Goal: Task Accomplishment & Management: Use online tool/utility

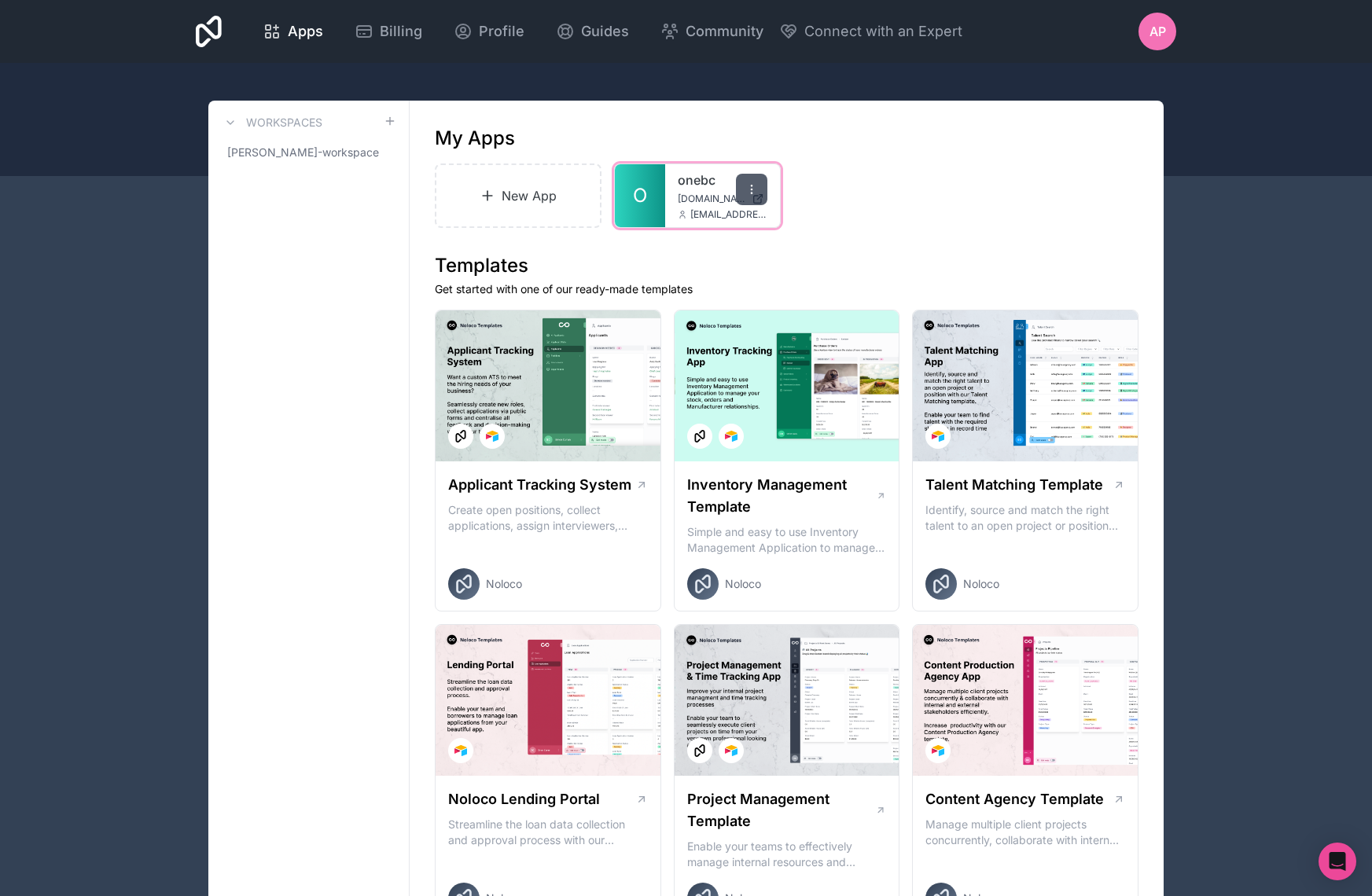
click at [753, 188] on icon at bounding box center [752, 190] width 13 height 13
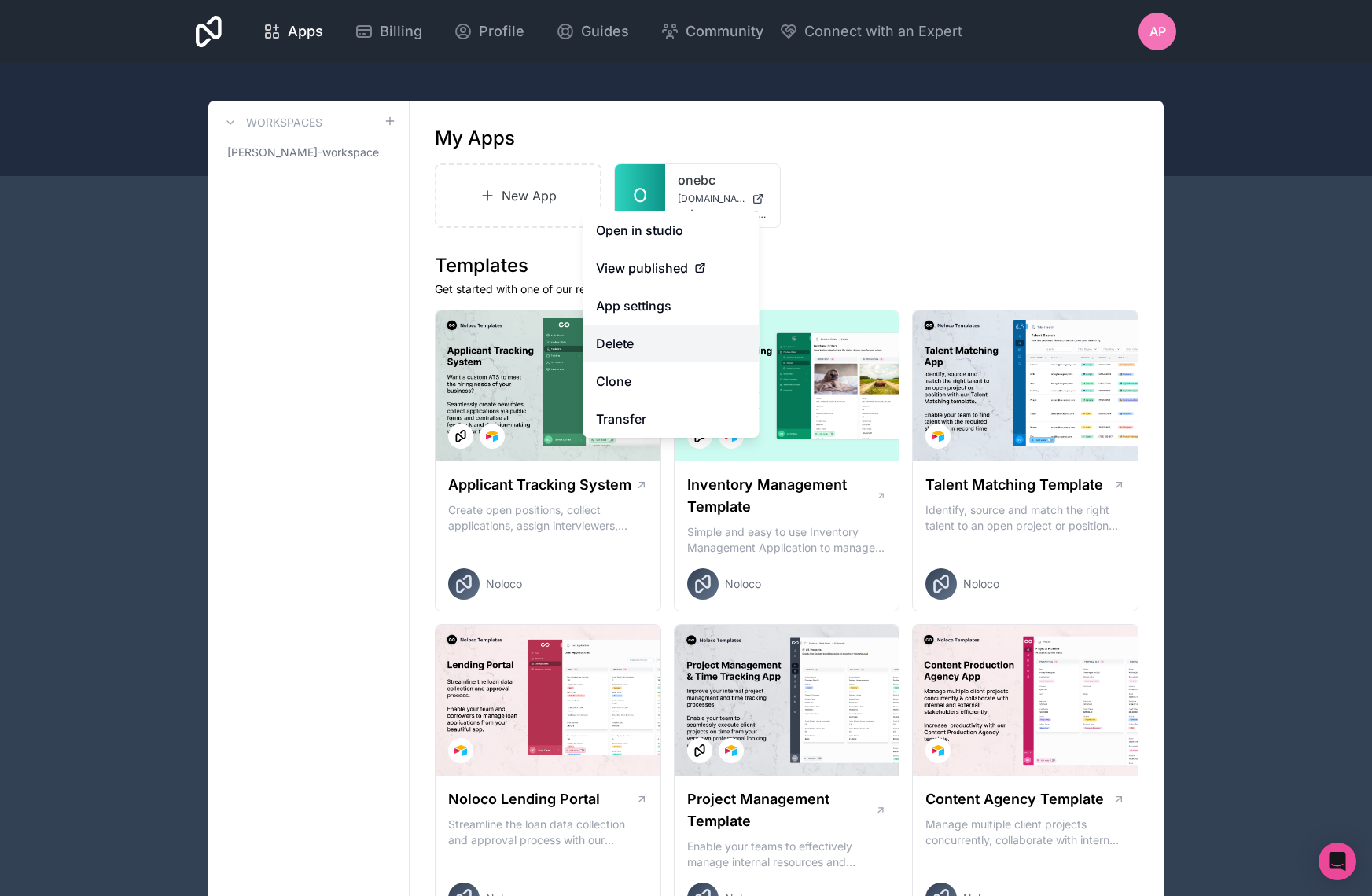
click at [664, 341] on button "Delete" at bounding box center [672, 343] width 176 height 38
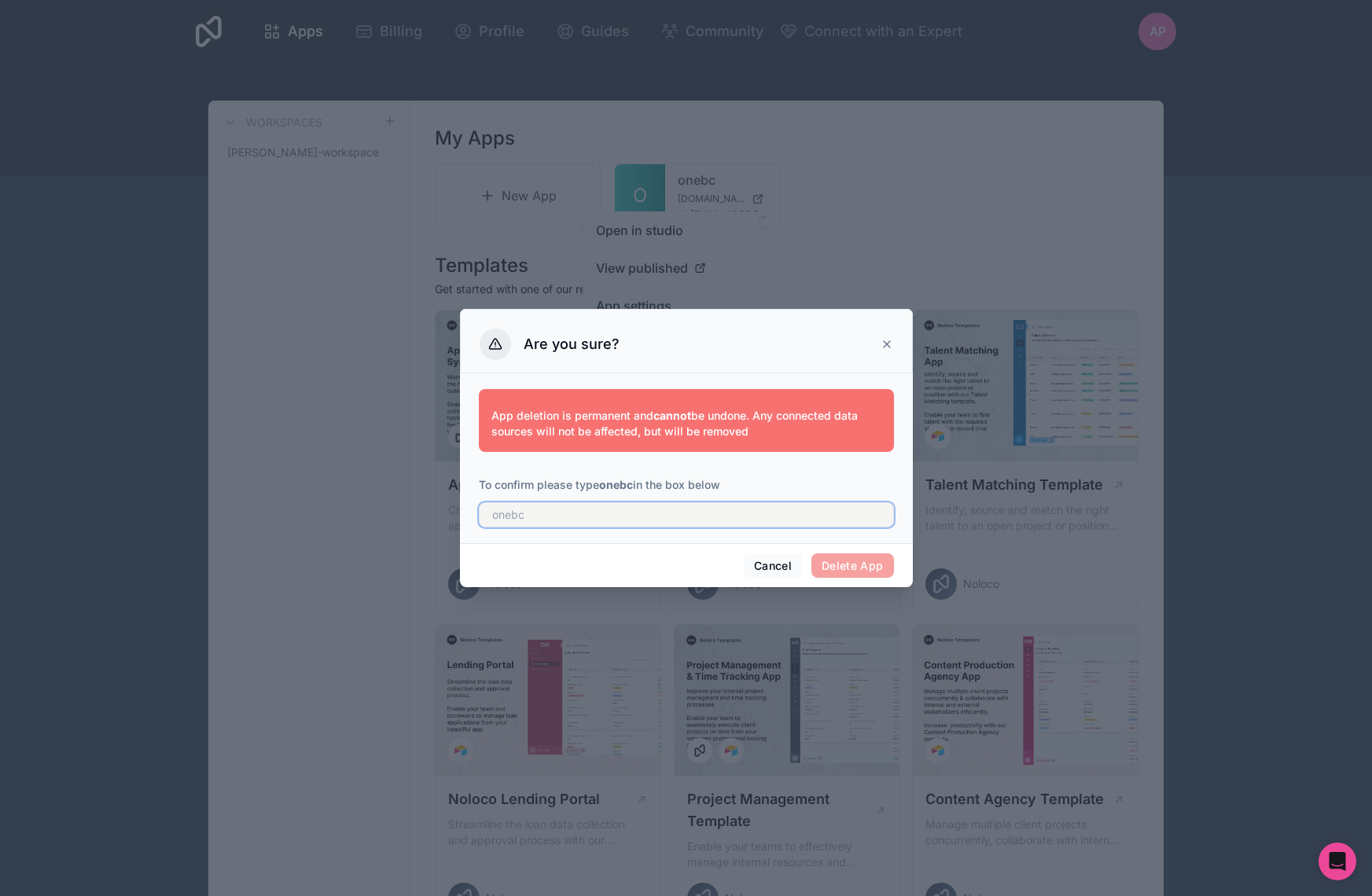
click at [627, 515] on input "text" at bounding box center [686, 515] width 415 height 25
type input "onebc"
click at [845, 565] on button "Delete App" at bounding box center [853, 566] width 82 height 25
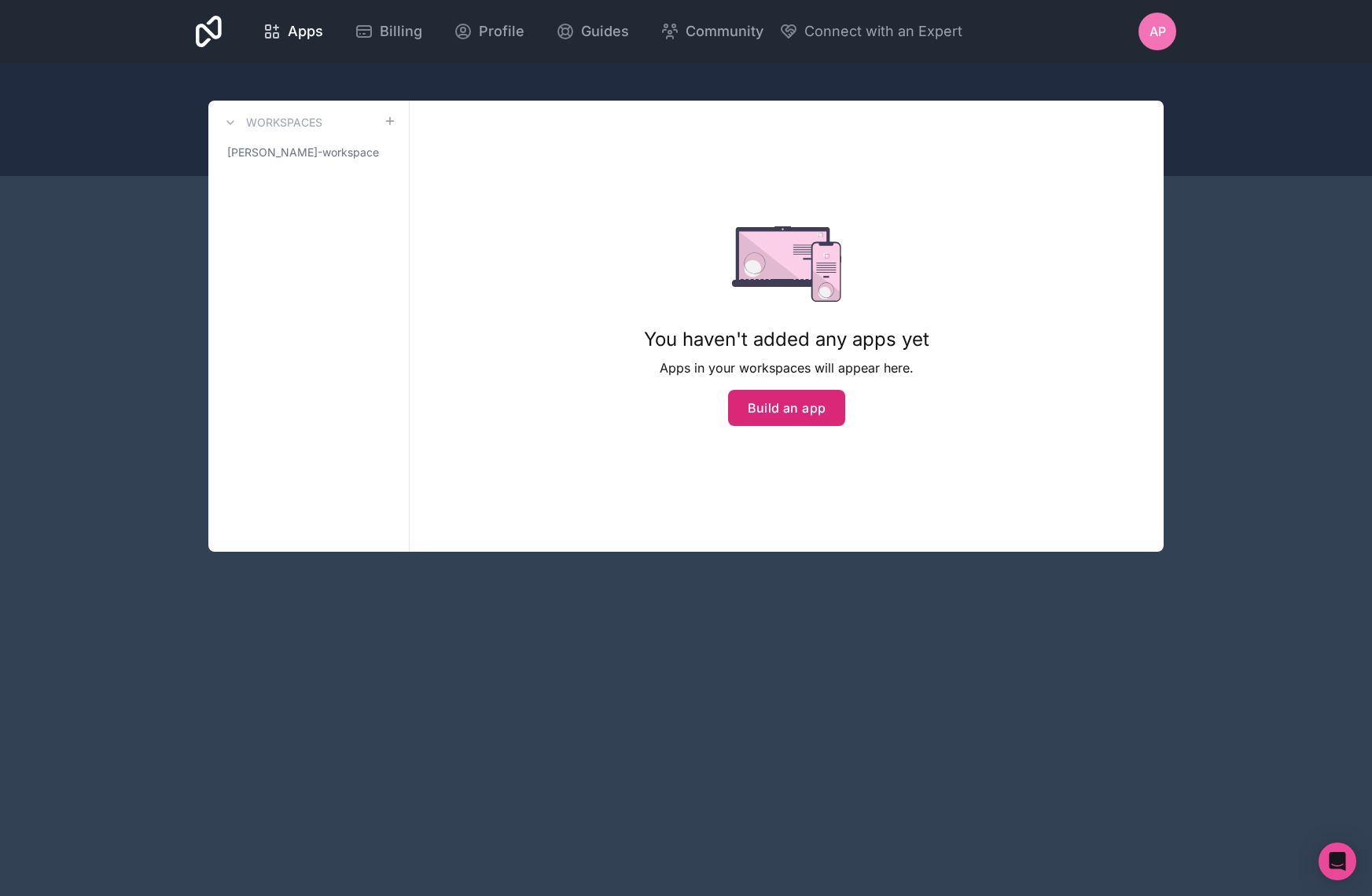
click at [783, 413] on button "Build an app" at bounding box center [787, 408] width 118 height 36
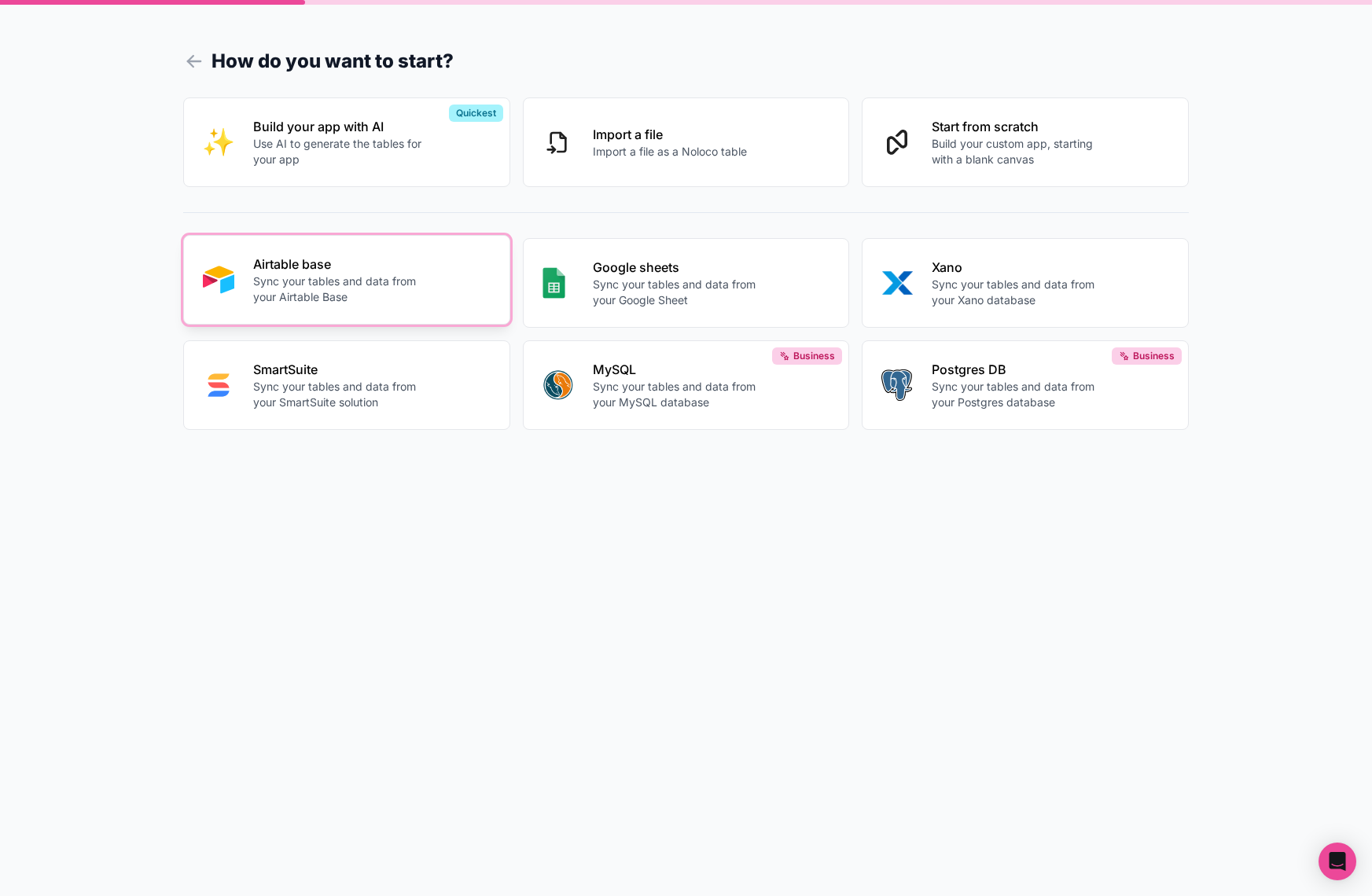
click at [390, 282] on p "Sync your tables and data from your Airtable Base" at bounding box center [340, 289] width 174 height 32
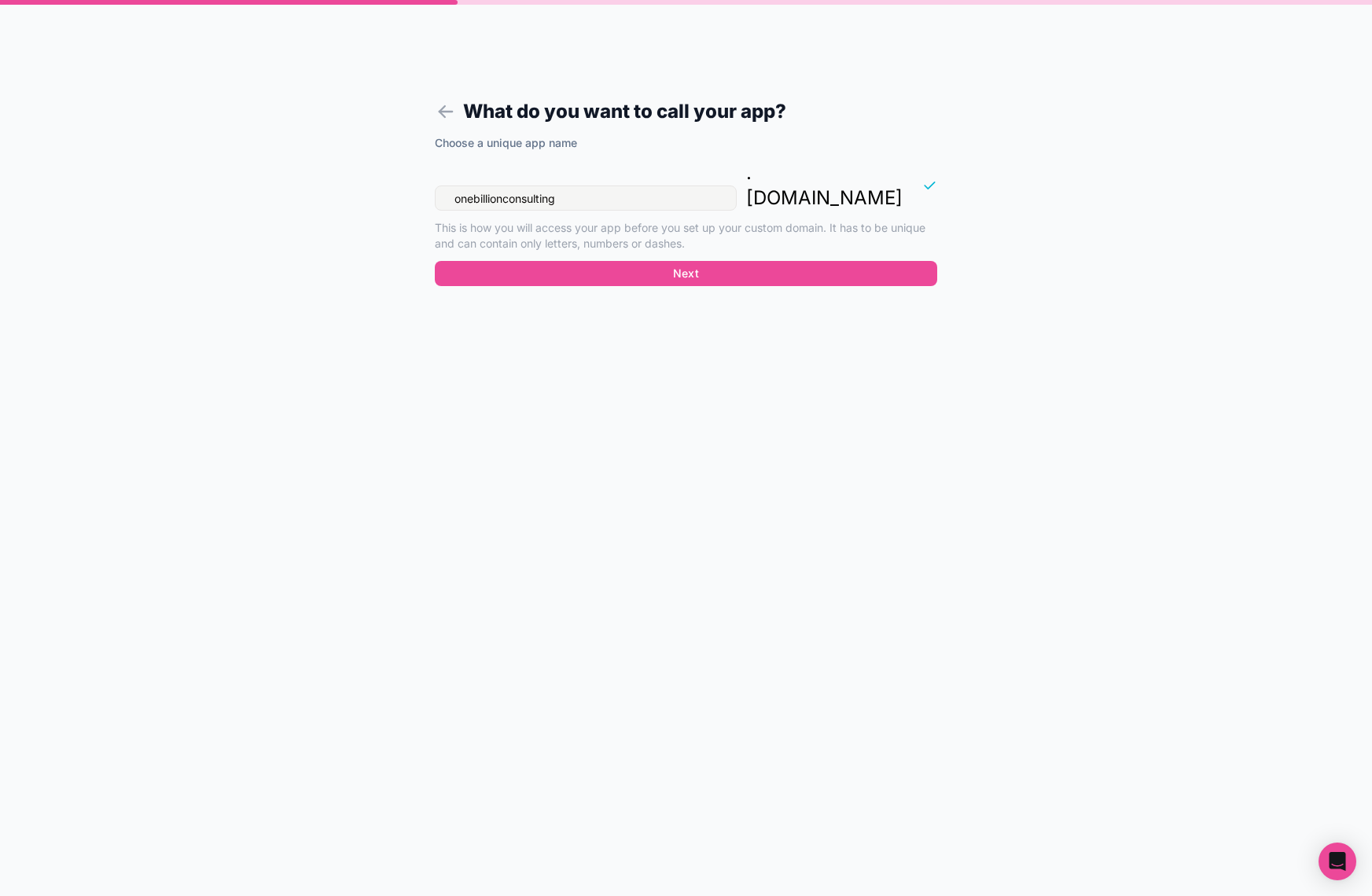
click at [579, 186] on input "onebillionconsulting" at bounding box center [585, 198] width 302 height 25
type input "obccrm"
click at [689, 261] on button "Next" at bounding box center [686, 274] width 503 height 25
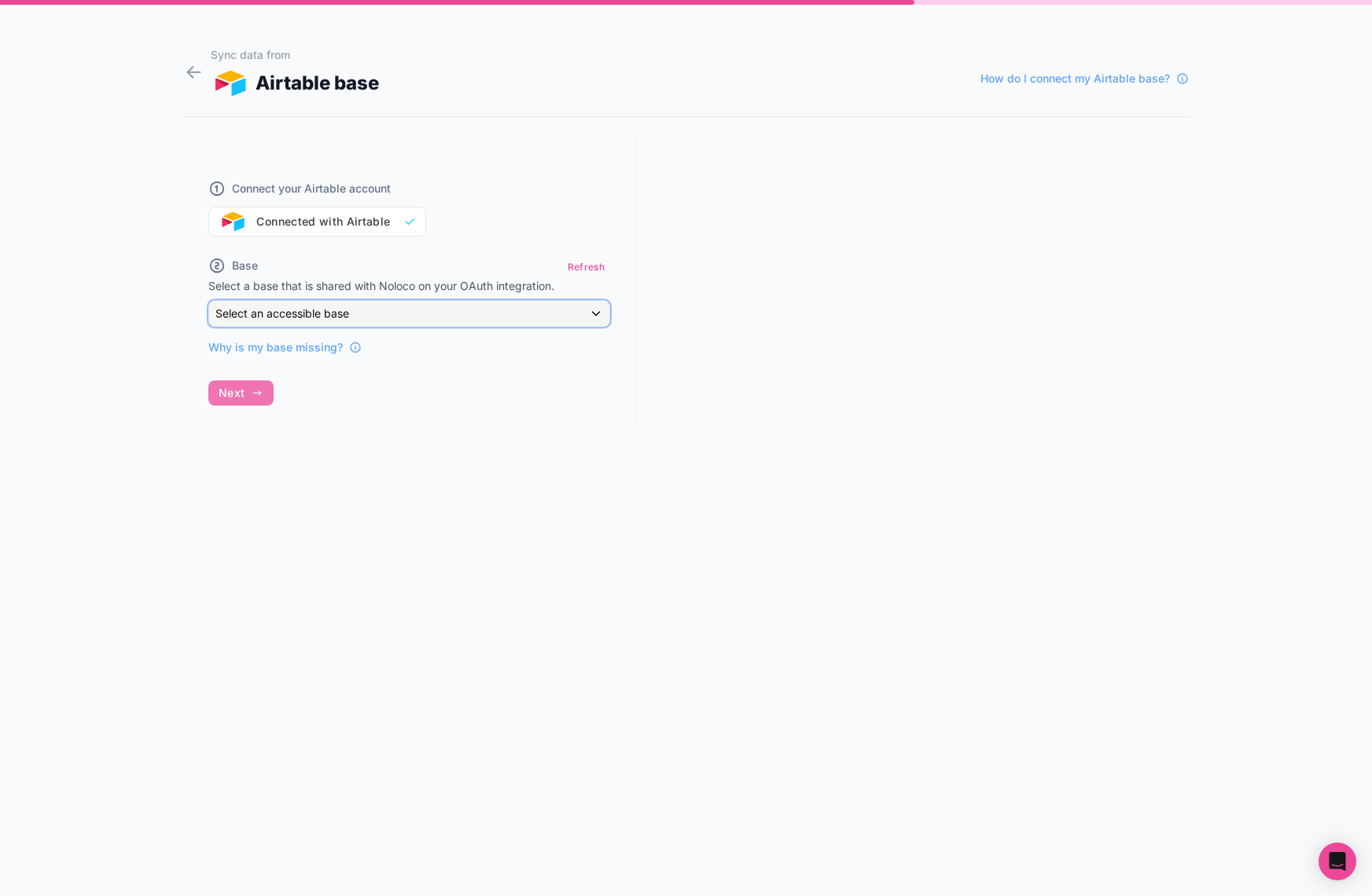
click at [486, 316] on div "Select an accessible base" at bounding box center [409, 314] width 400 height 25
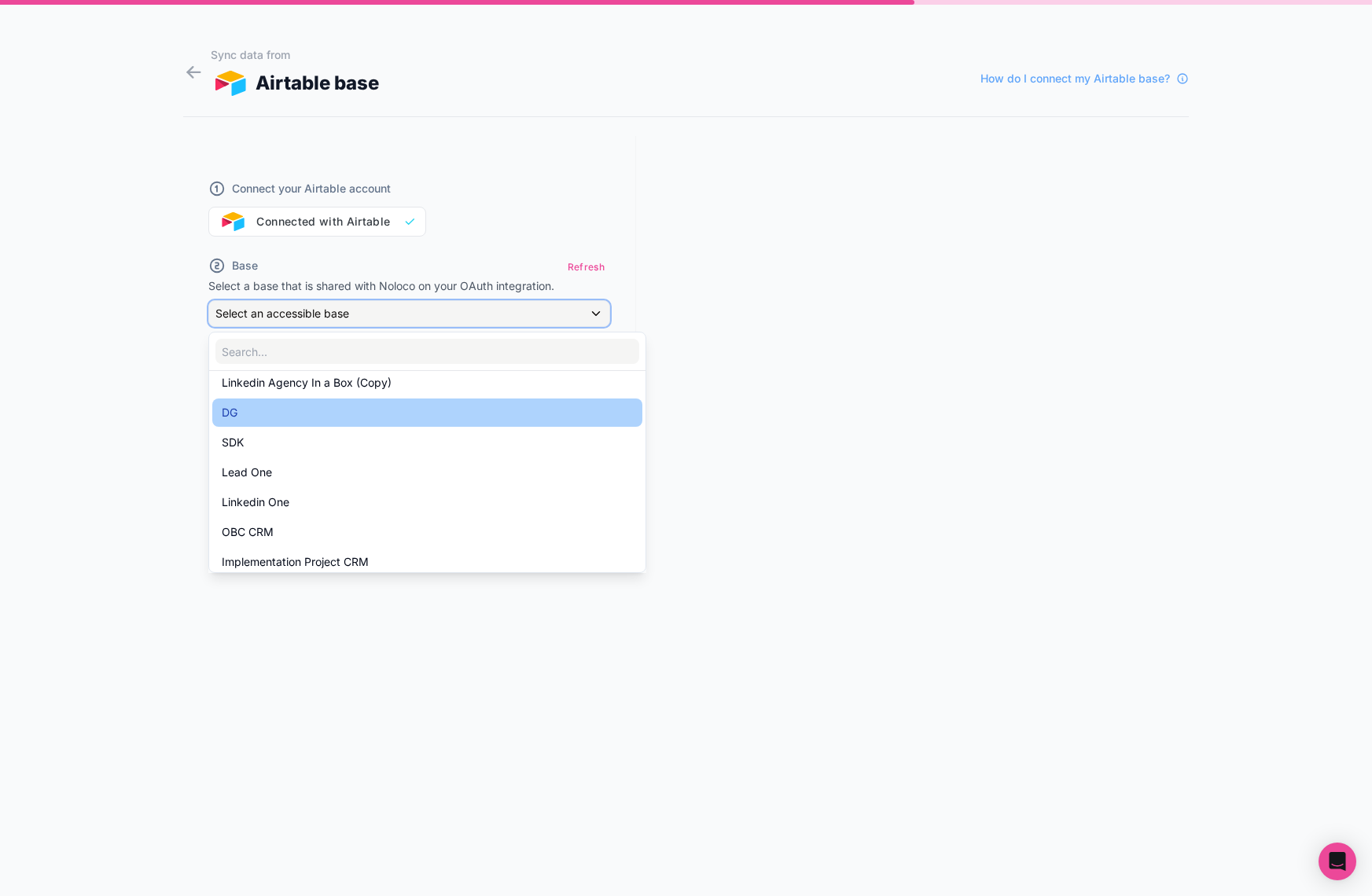
scroll to position [82, 0]
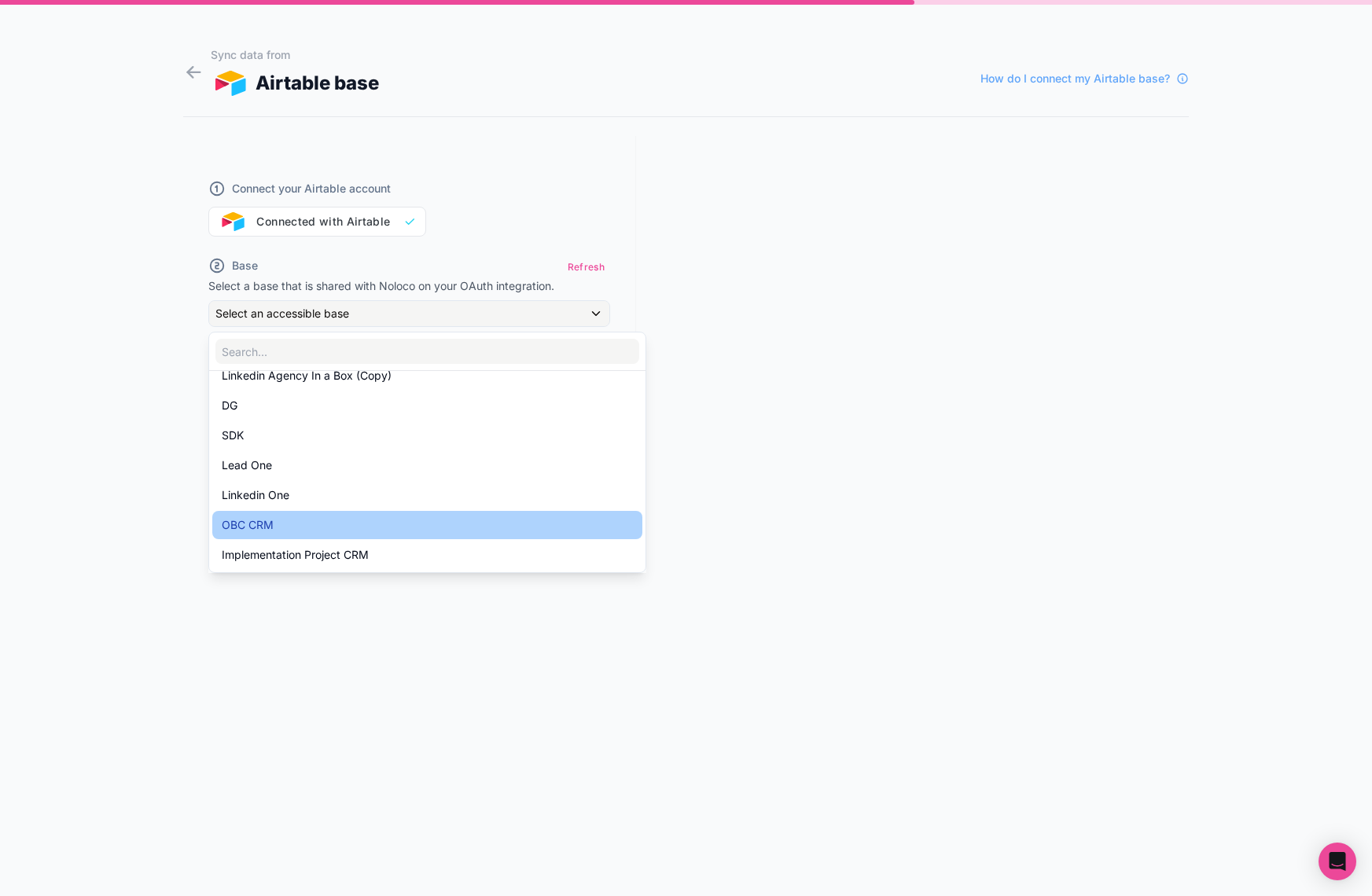
click at [416, 519] on div "OBC CRM" at bounding box center [427, 525] width 412 height 19
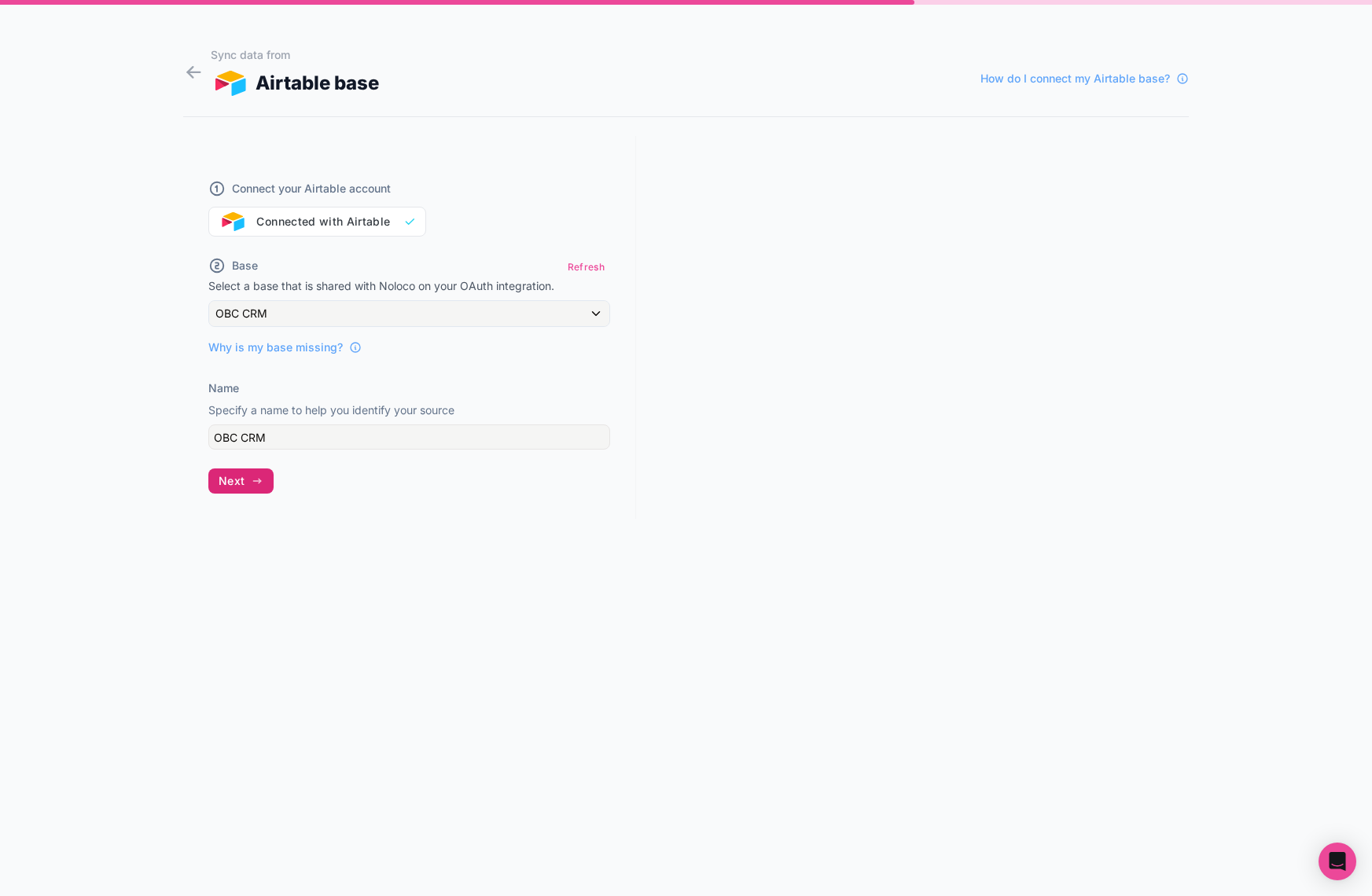
click at [233, 474] on span "Next" at bounding box center [232, 481] width 26 height 14
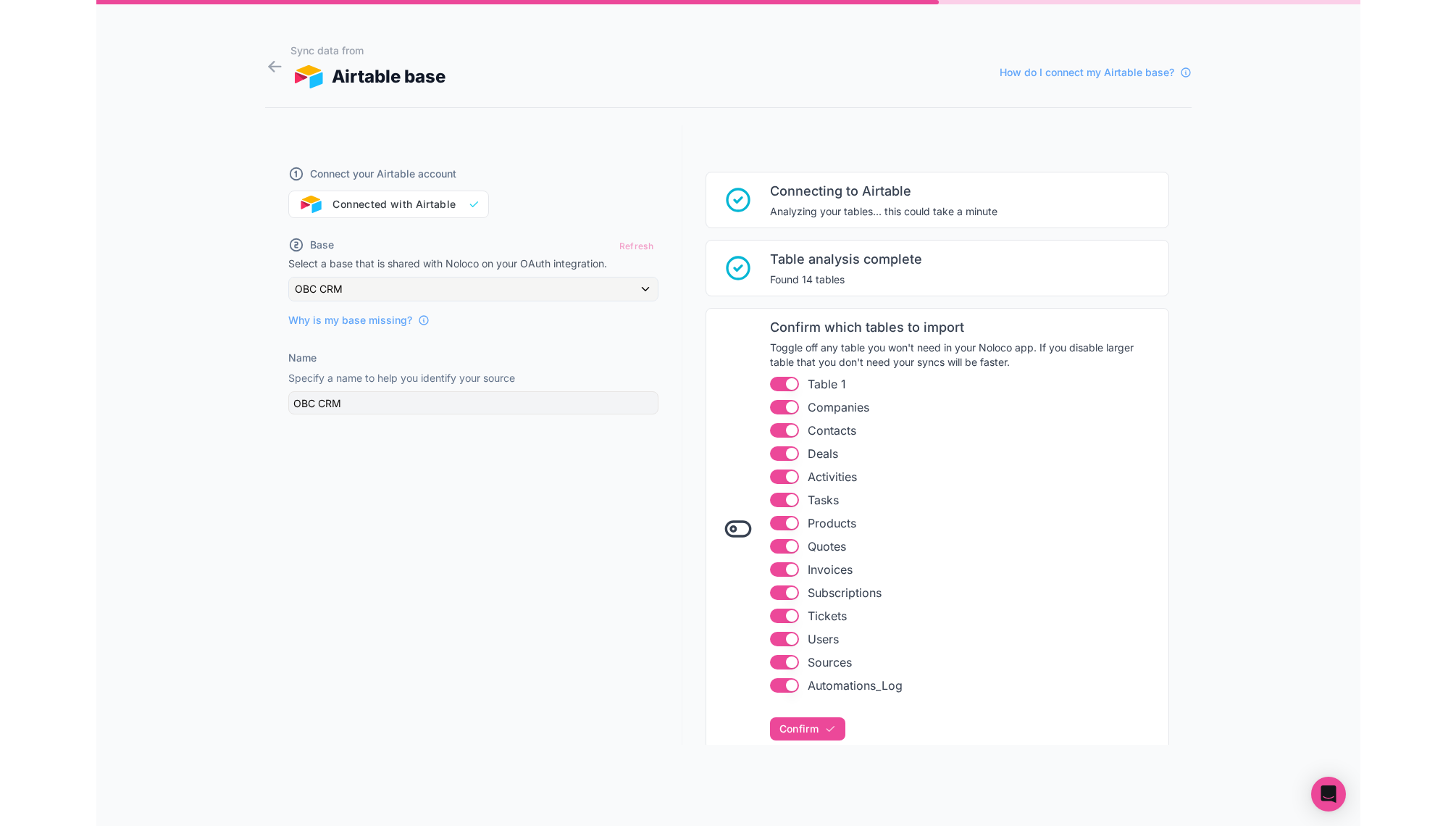
scroll to position [50, 0]
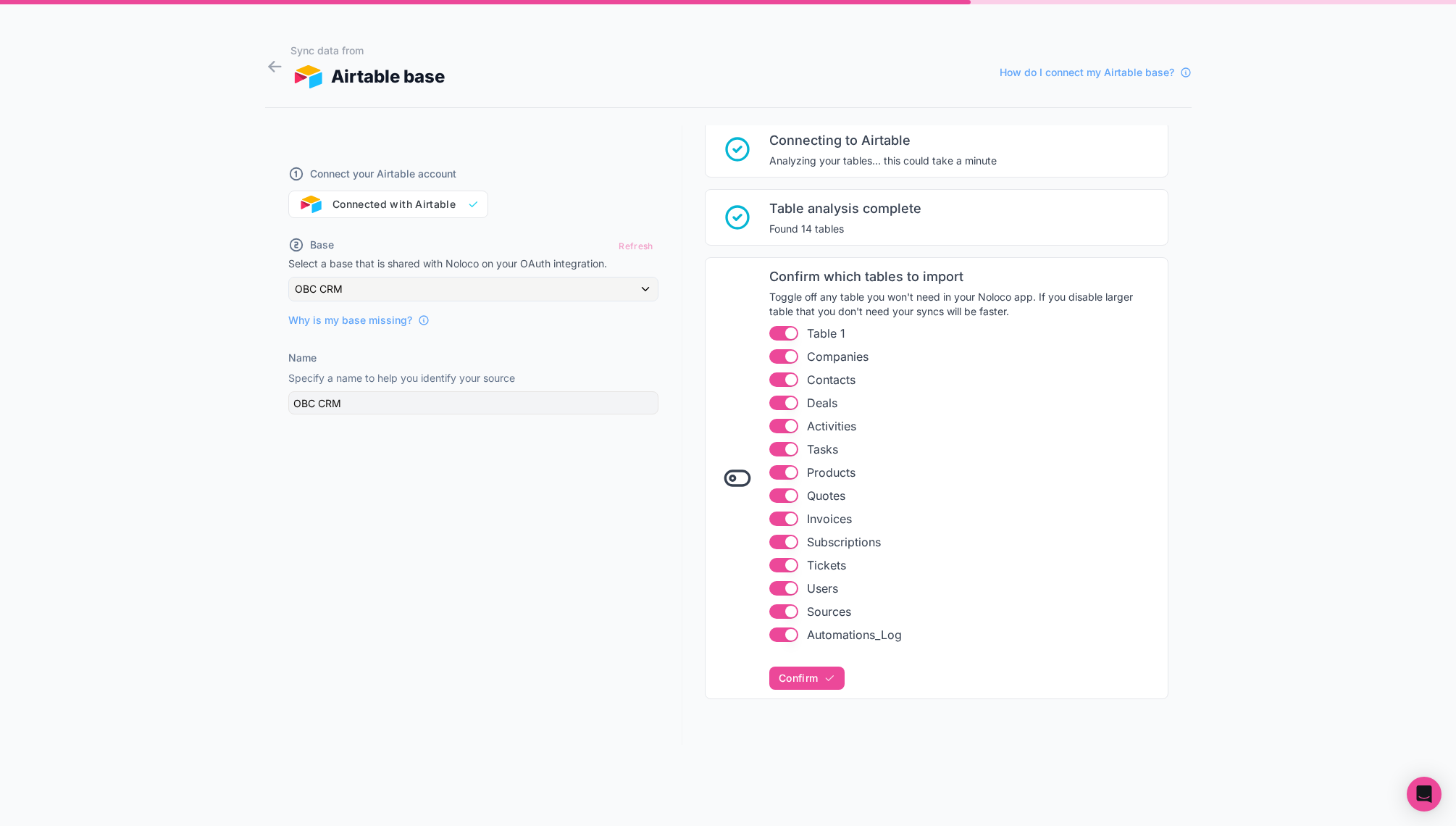
click at [784, 333] on button "Use setting" at bounding box center [784, 333] width 29 height 15
click at [813, 676] on span "Confirm" at bounding box center [798, 678] width 39 height 13
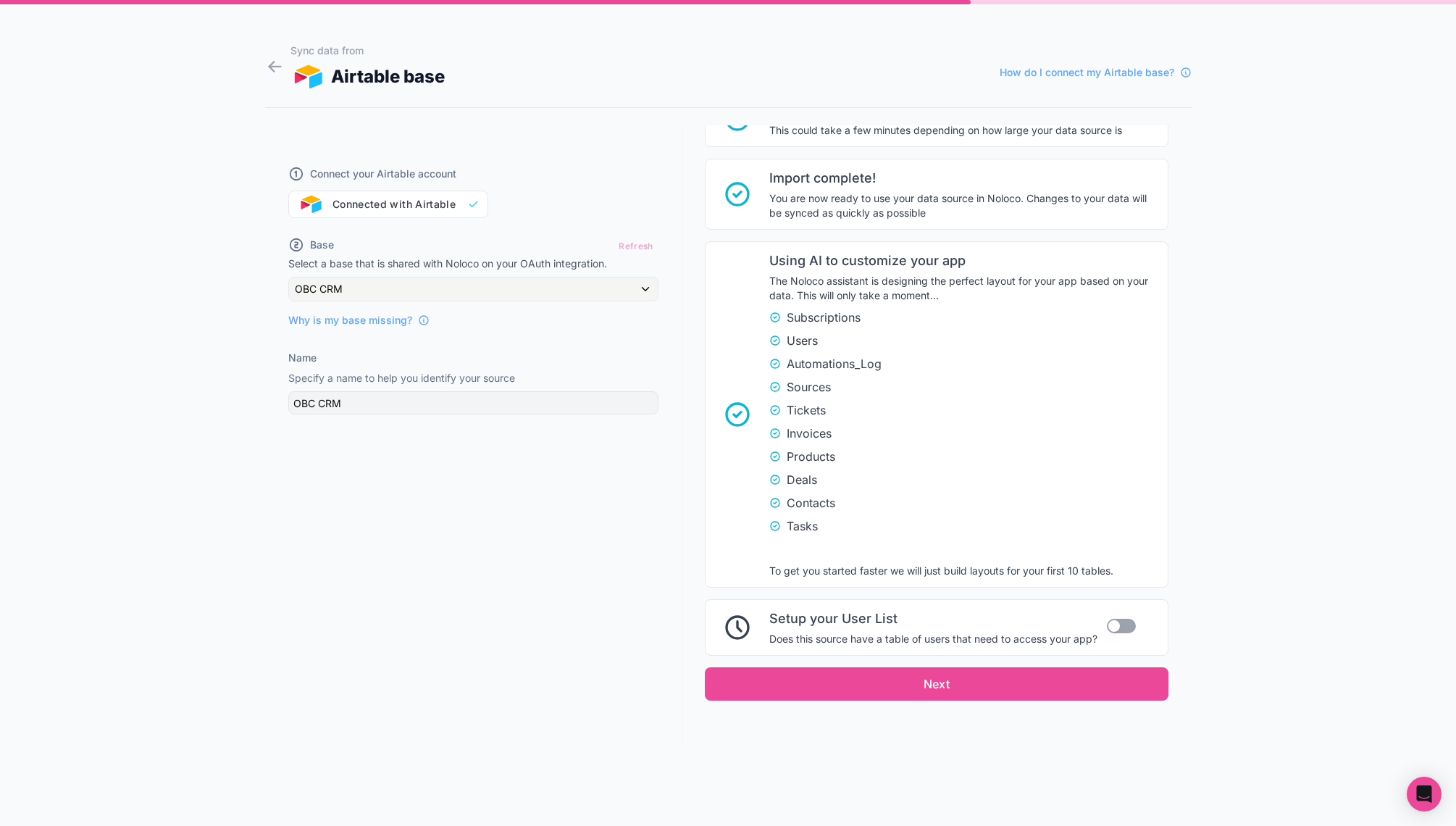
scroll to position [672, 0]
